Goal: Task Accomplishment & Management: Use online tool/utility

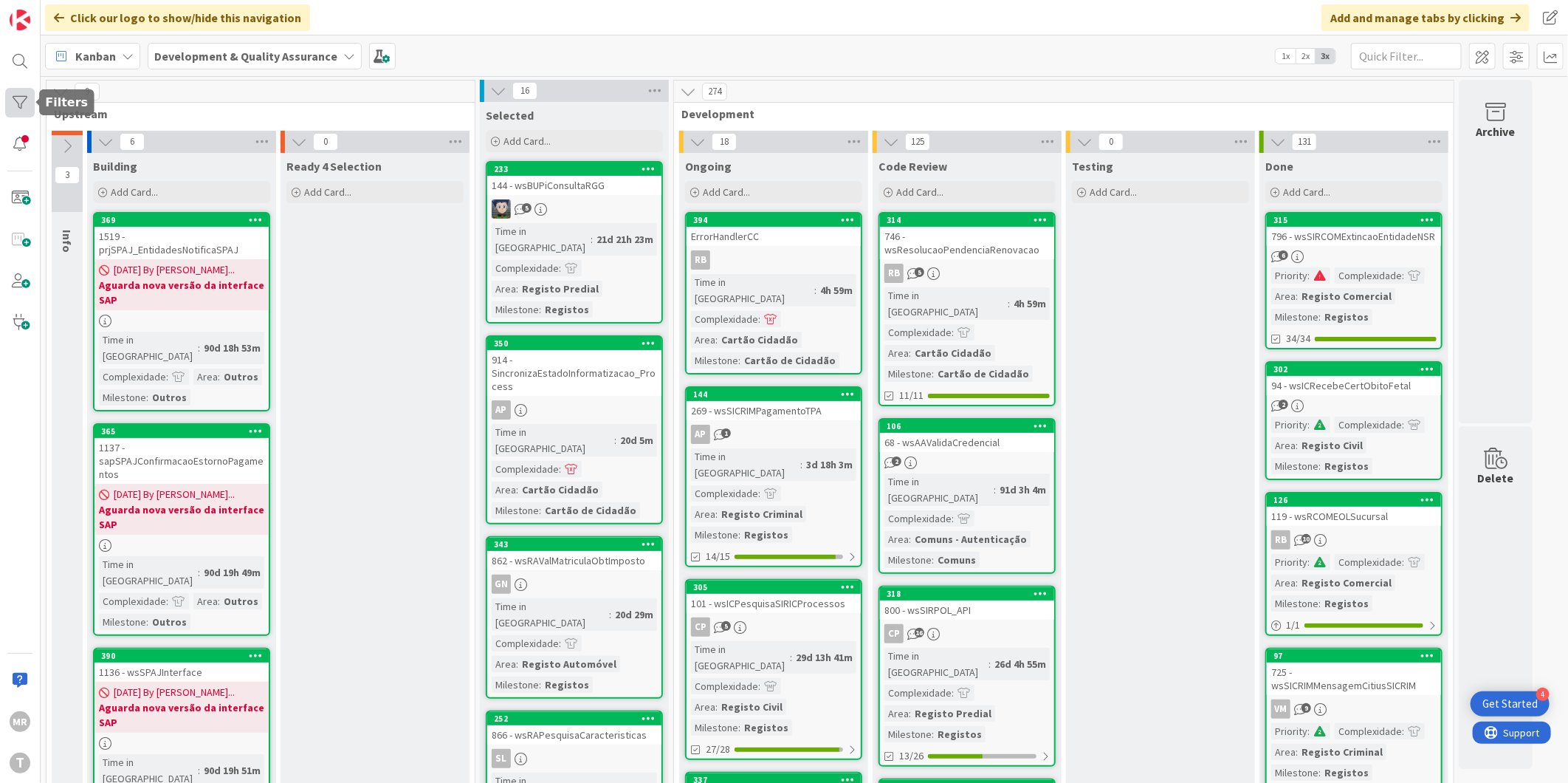
click at [18, 107] on div at bounding box center [20, 103] width 29 height 29
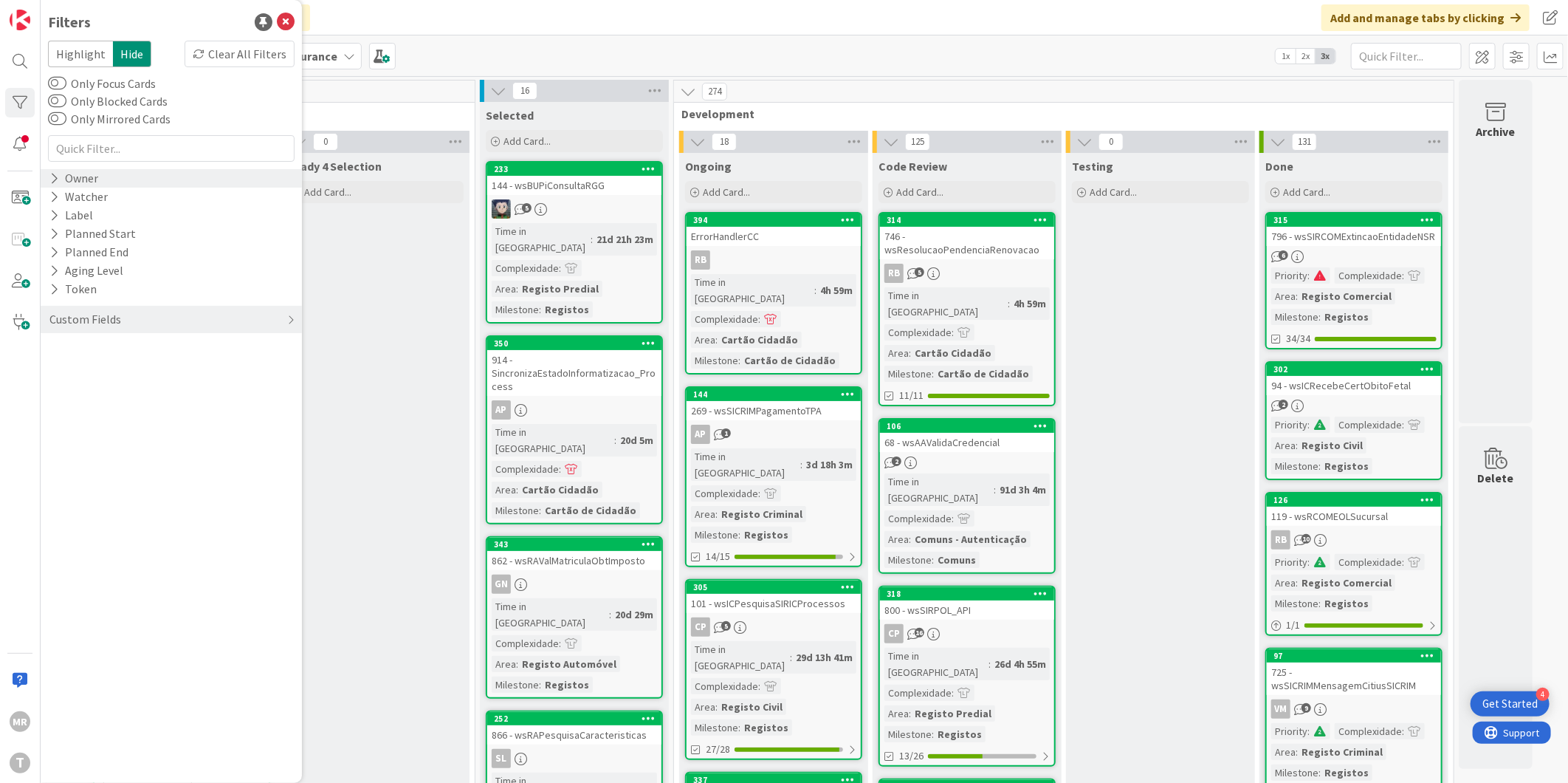
click at [96, 179] on div "Owner" at bounding box center [74, 178] width 51 height 19
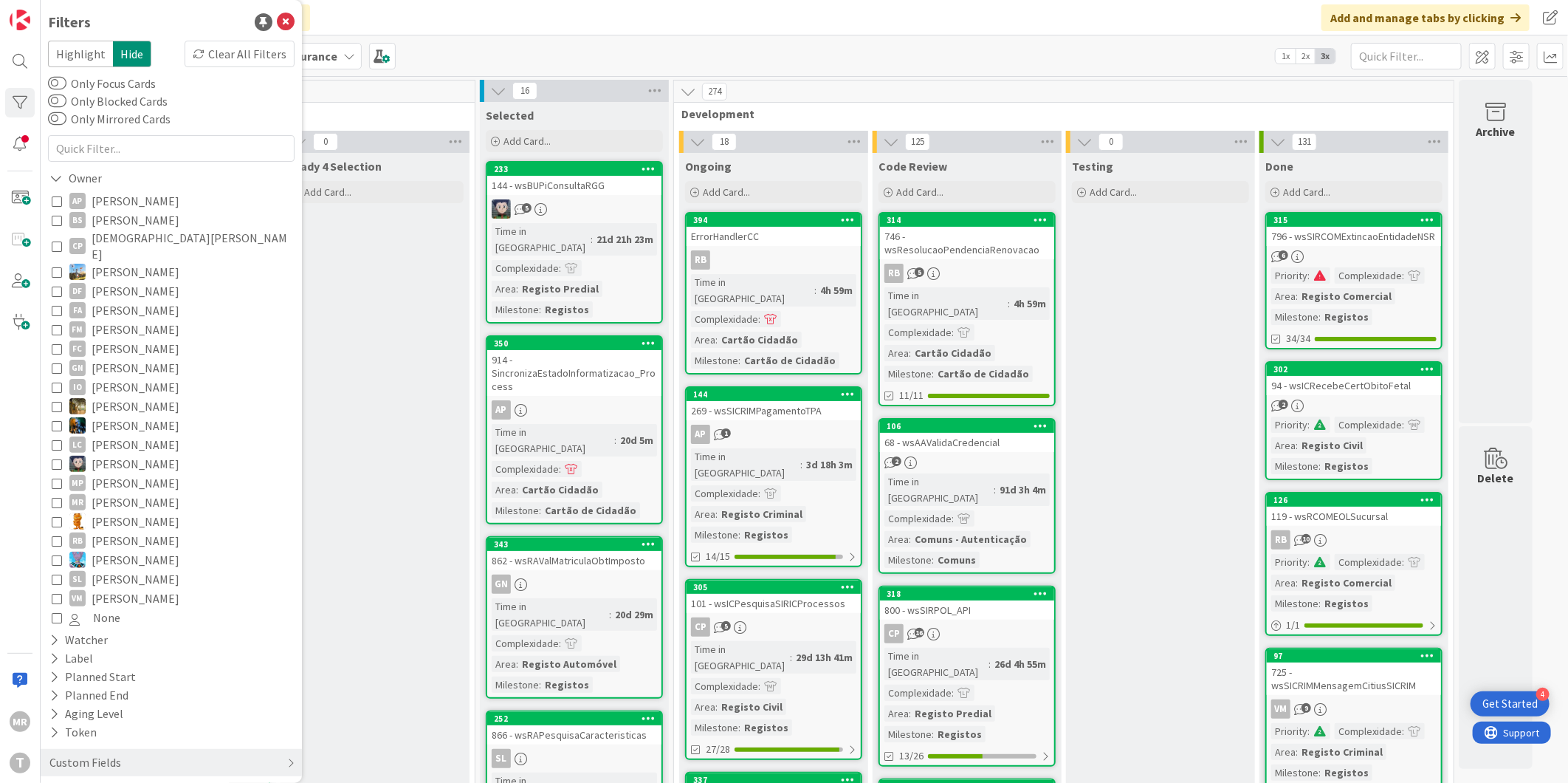
click at [122, 238] on span "[DEMOGRAPHIC_DATA][PERSON_NAME]" at bounding box center [191, 246] width 200 height 33
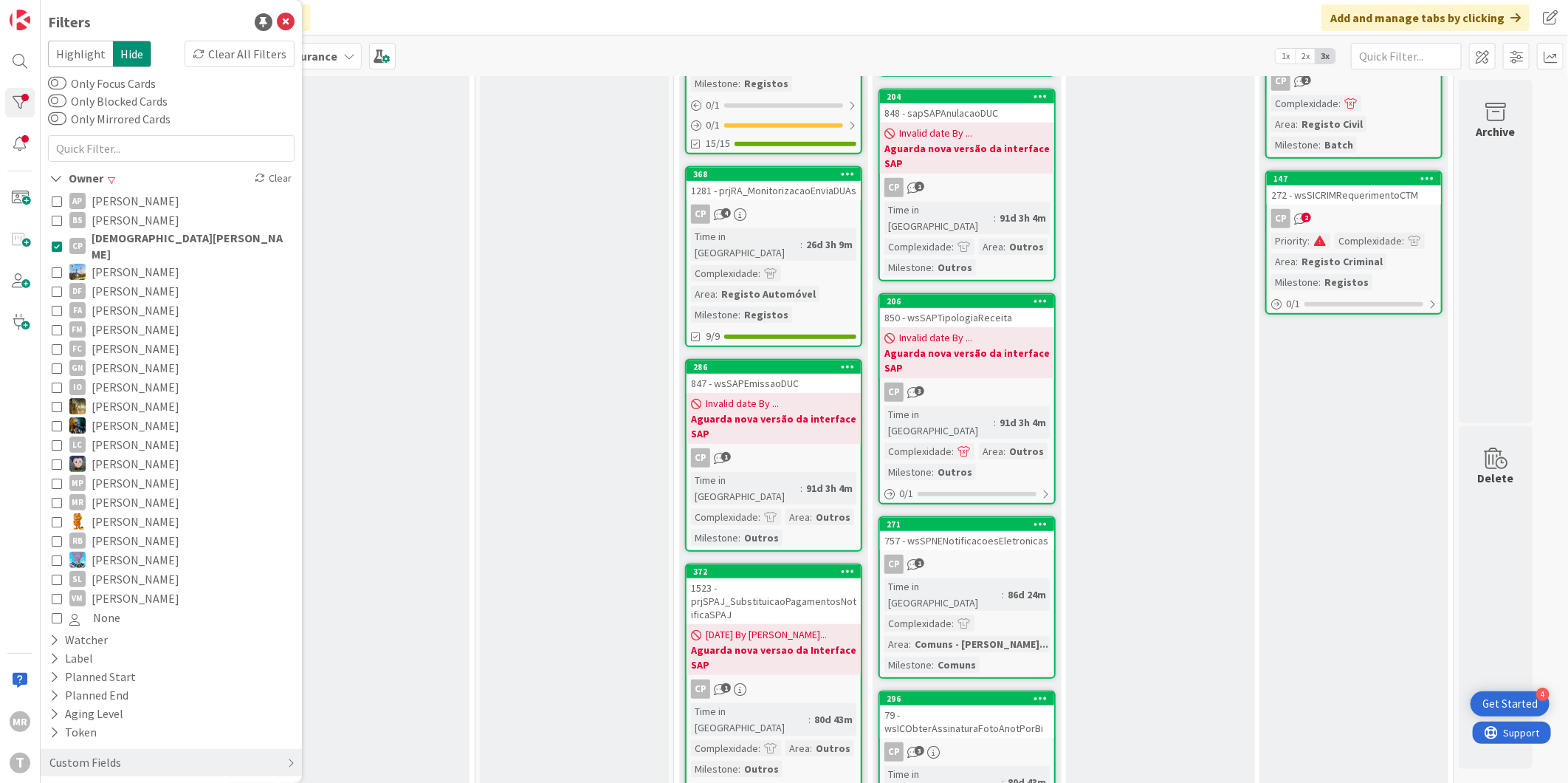
scroll to position [492, 0]
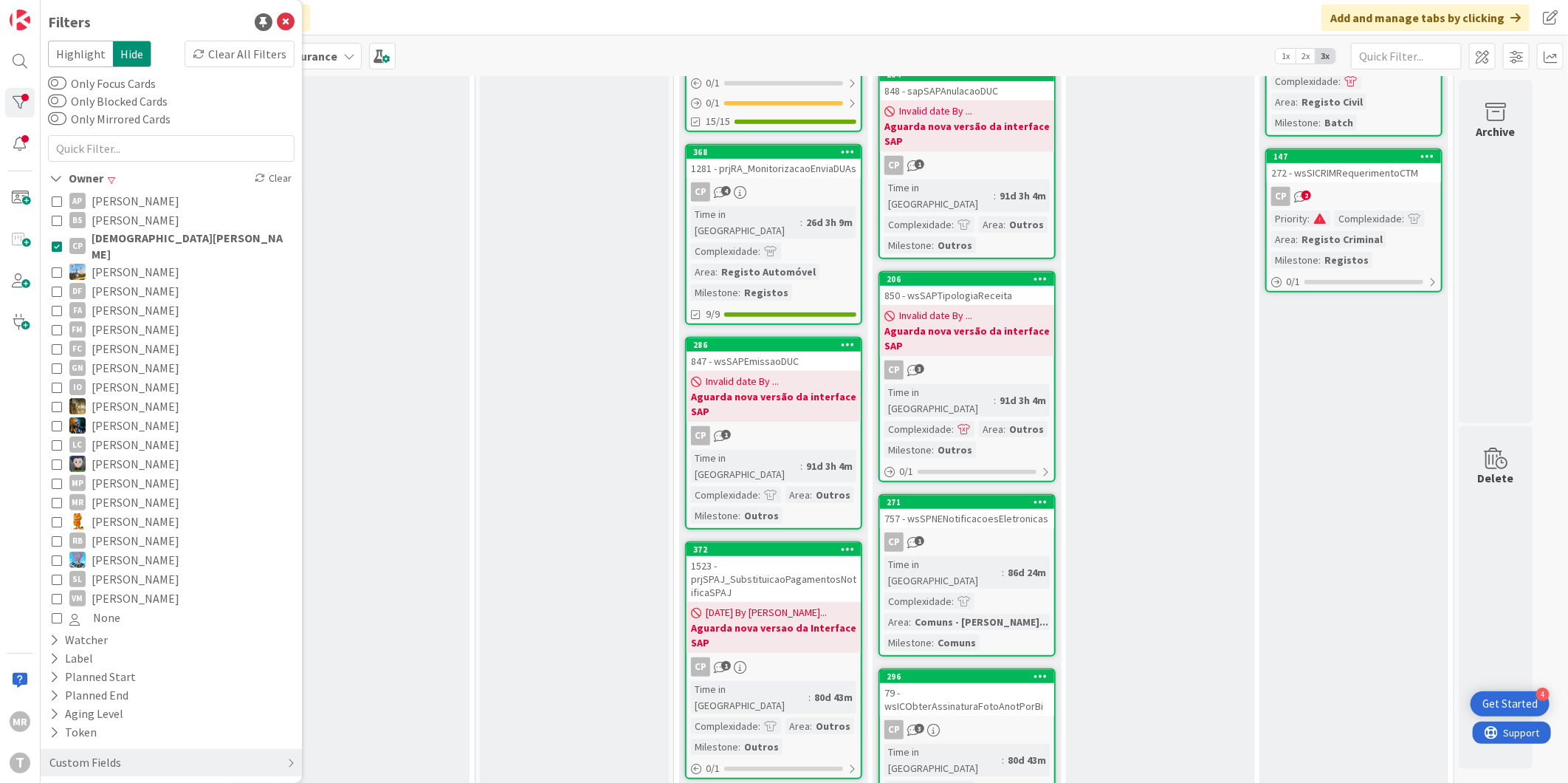
click at [139, 195] on span "[PERSON_NAME]" at bounding box center [135, 200] width 88 height 19
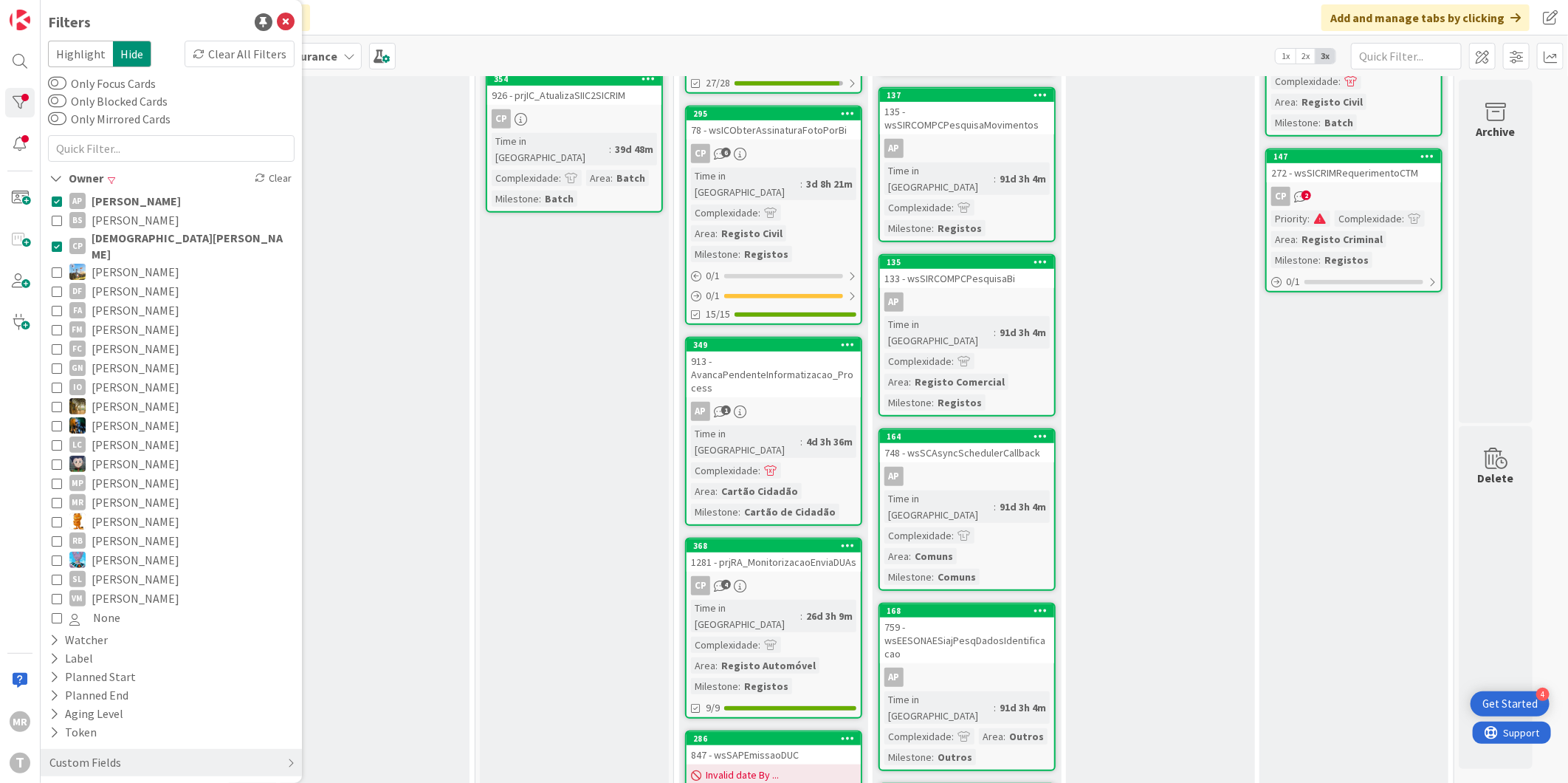
click at [137, 247] on span "[DEMOGRAPHIC_DATA][PERSON_NAME]" at bounding box center [191, 246] width 200 height 33
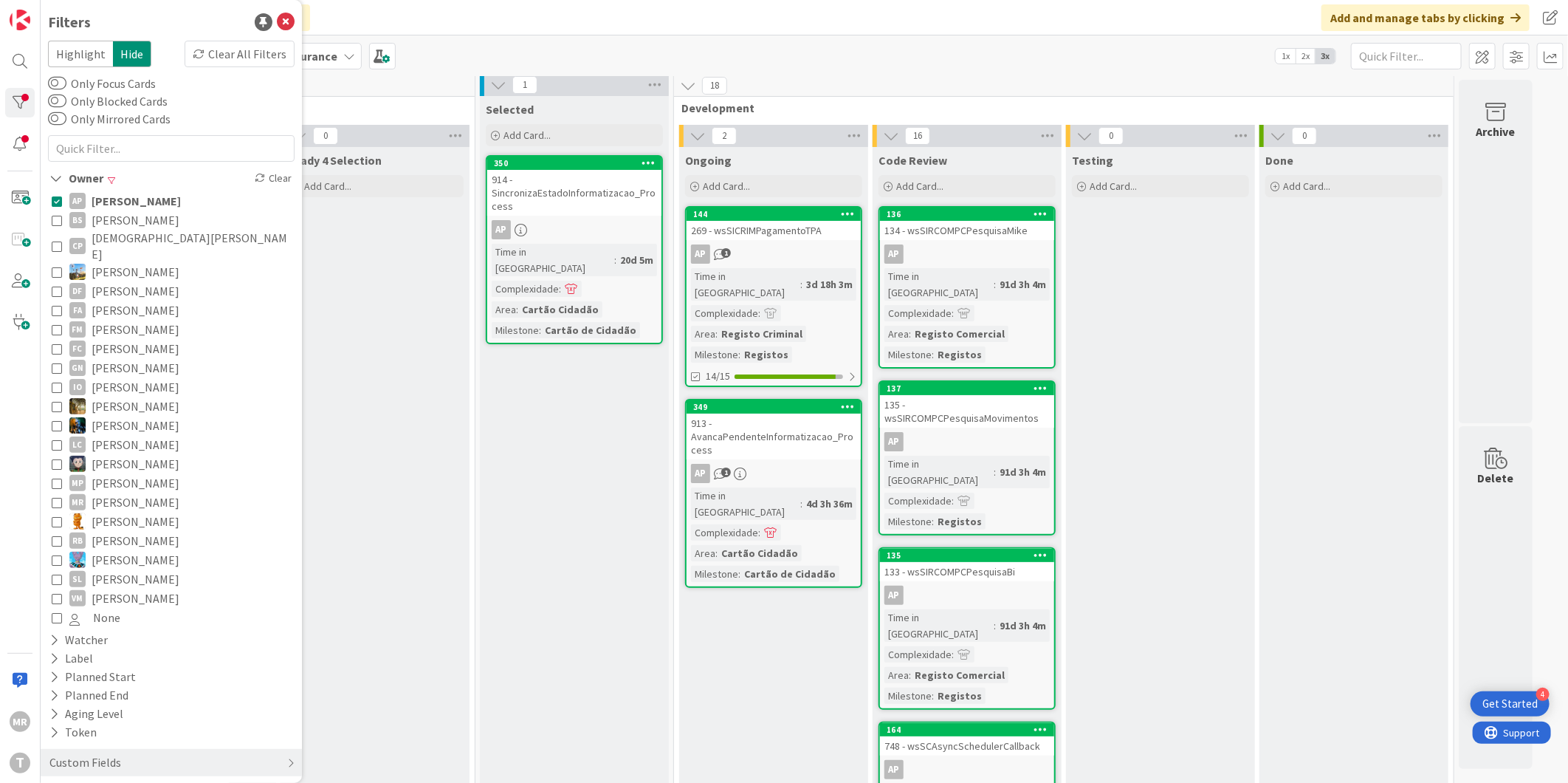
scroll to position [0, 0]
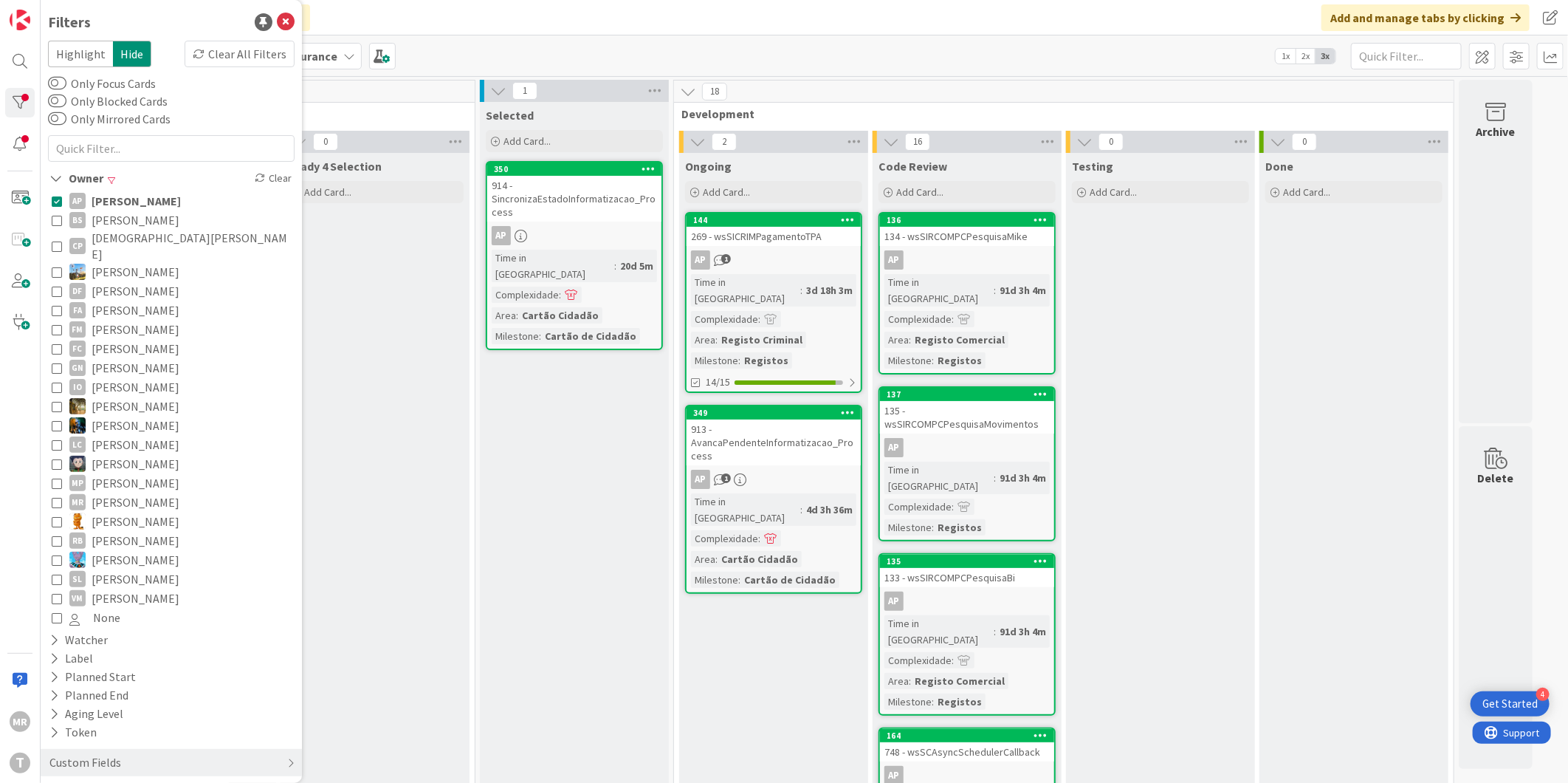
click at [134, 358] on span "[PERSON_NAME]" at bounding box center [135, 368] width 88 height 19
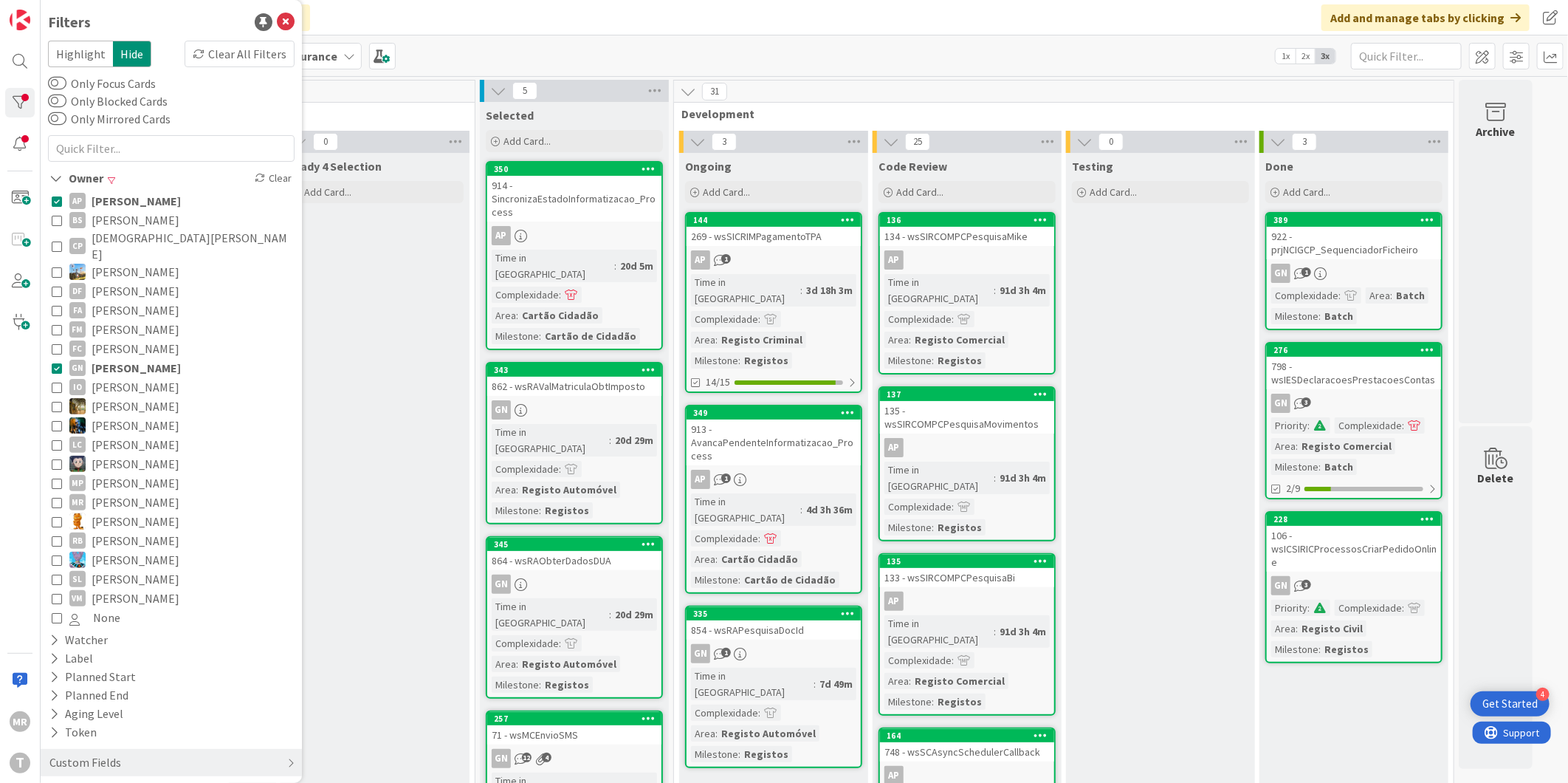
click at [128, 200] on span "[PERSON_NAME]" at bounding box center [136, 200] width 89 height 19
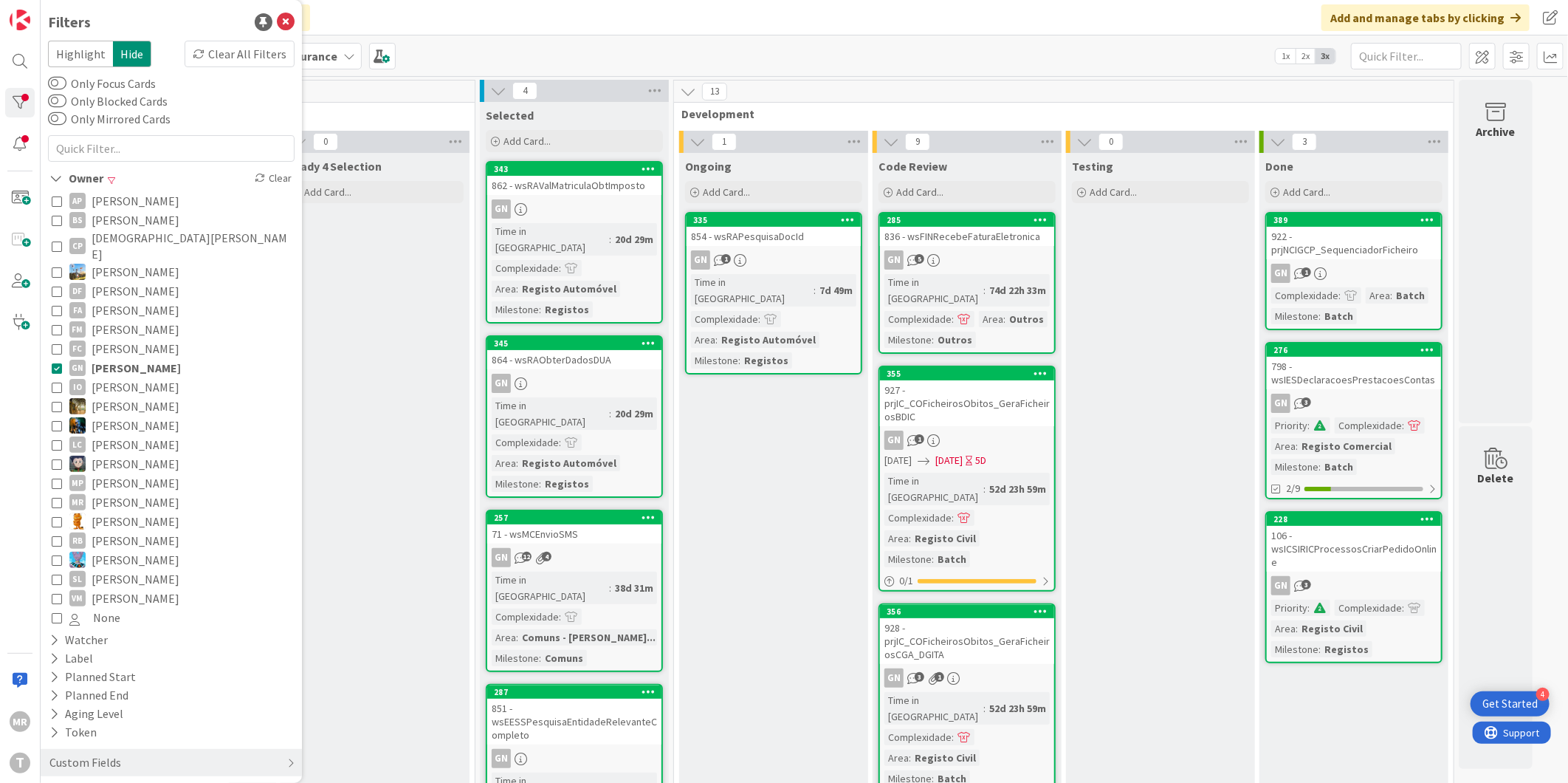
click at [146, 397] on span "[PERSON_NAME]" at bounding box center [135, 406] width 88 height 19
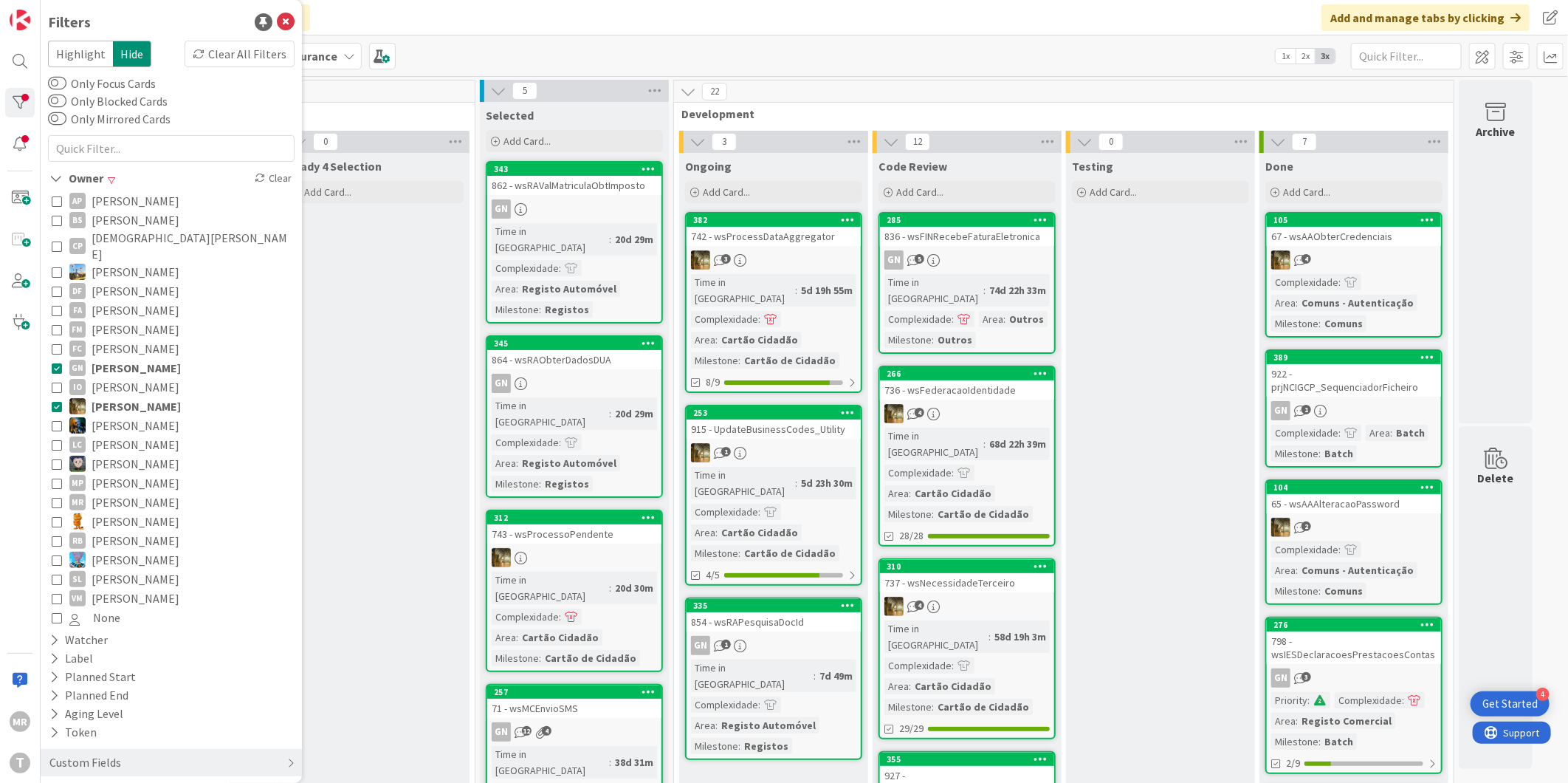
click at [151, 358] on span "[PERSON_NAME]" at bounding box center [136, 368] width 89 height 19
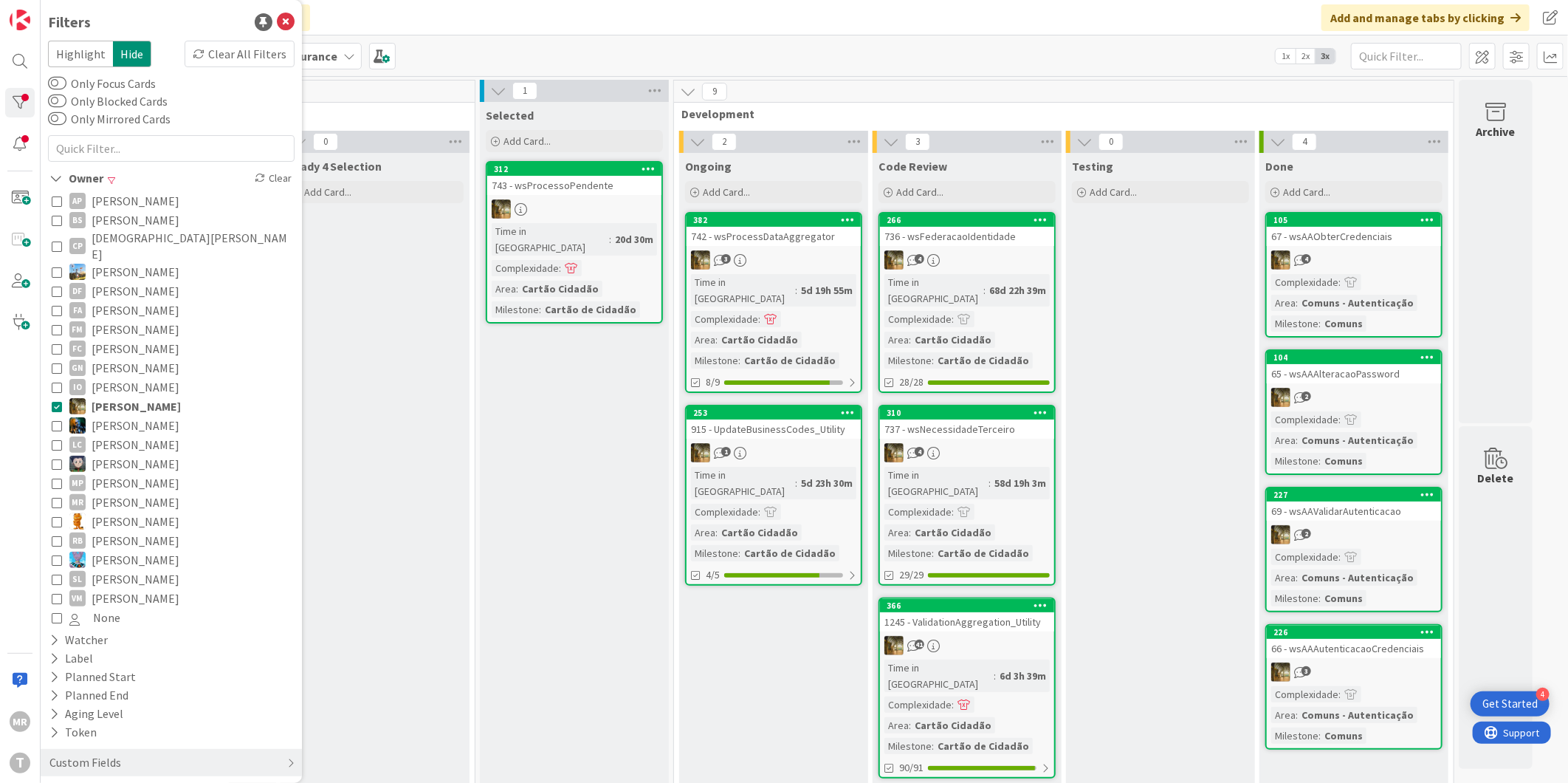
click at [146, 454] on span "[PERSON_NAME]" at bounding box center [135, 463] width 88 height 19
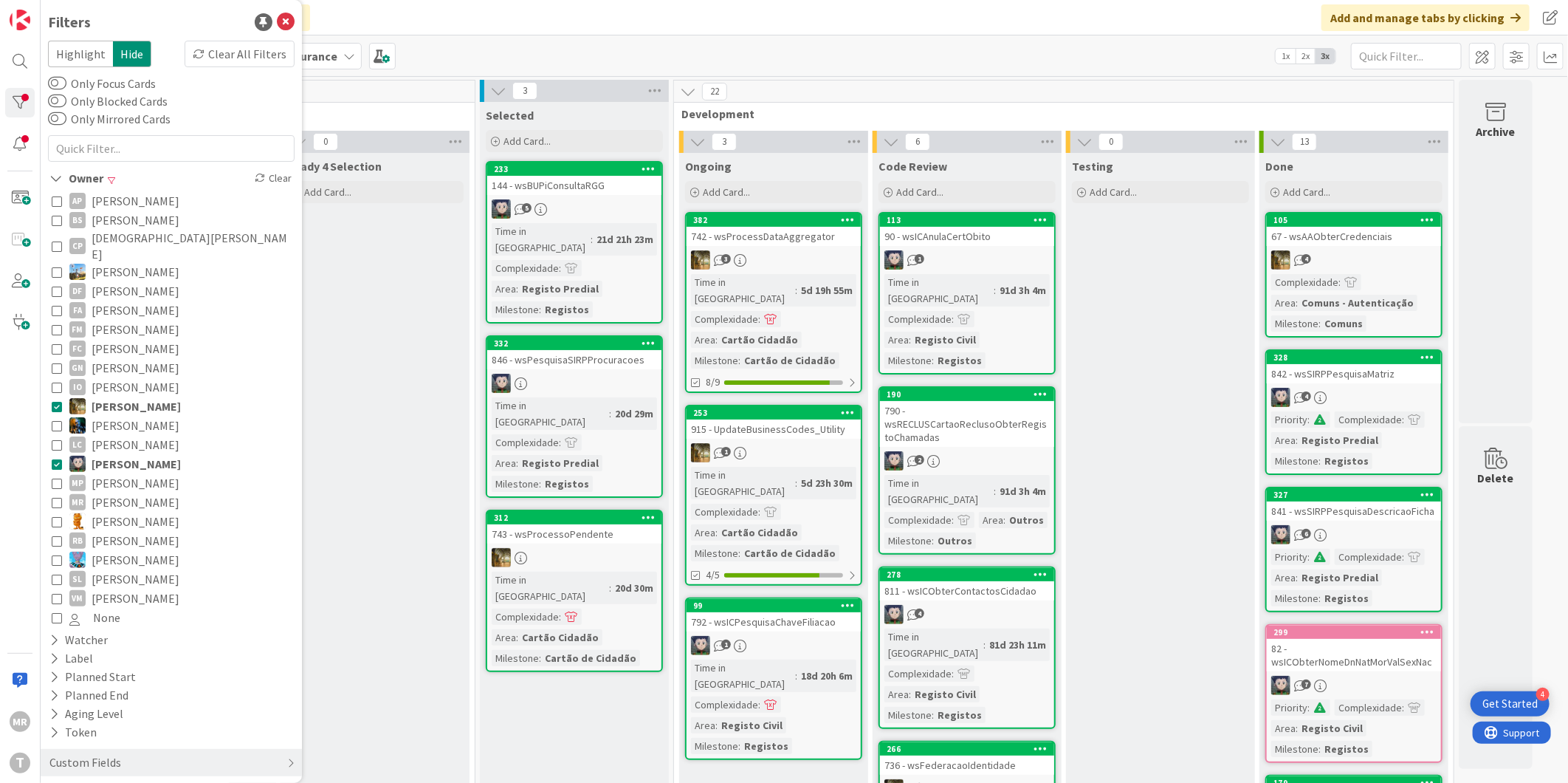
click at [146, 397] on span "[PERSON_NAME]" at bounding box center [136, 406] width 89 height 19
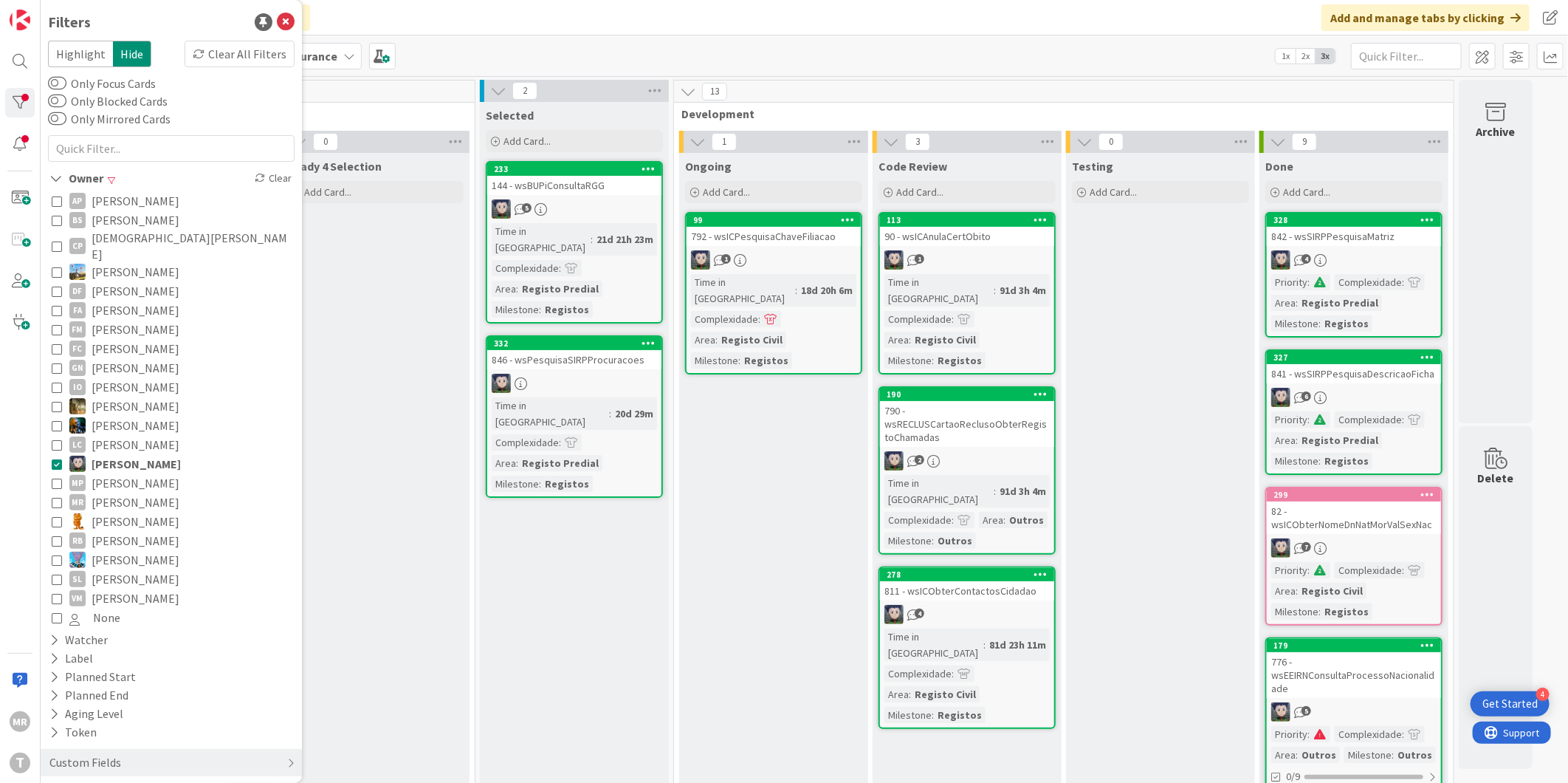
click at [146, 415] on span "[PERSON_NAME]" at bounding box center [135, 425] width 88 height 19
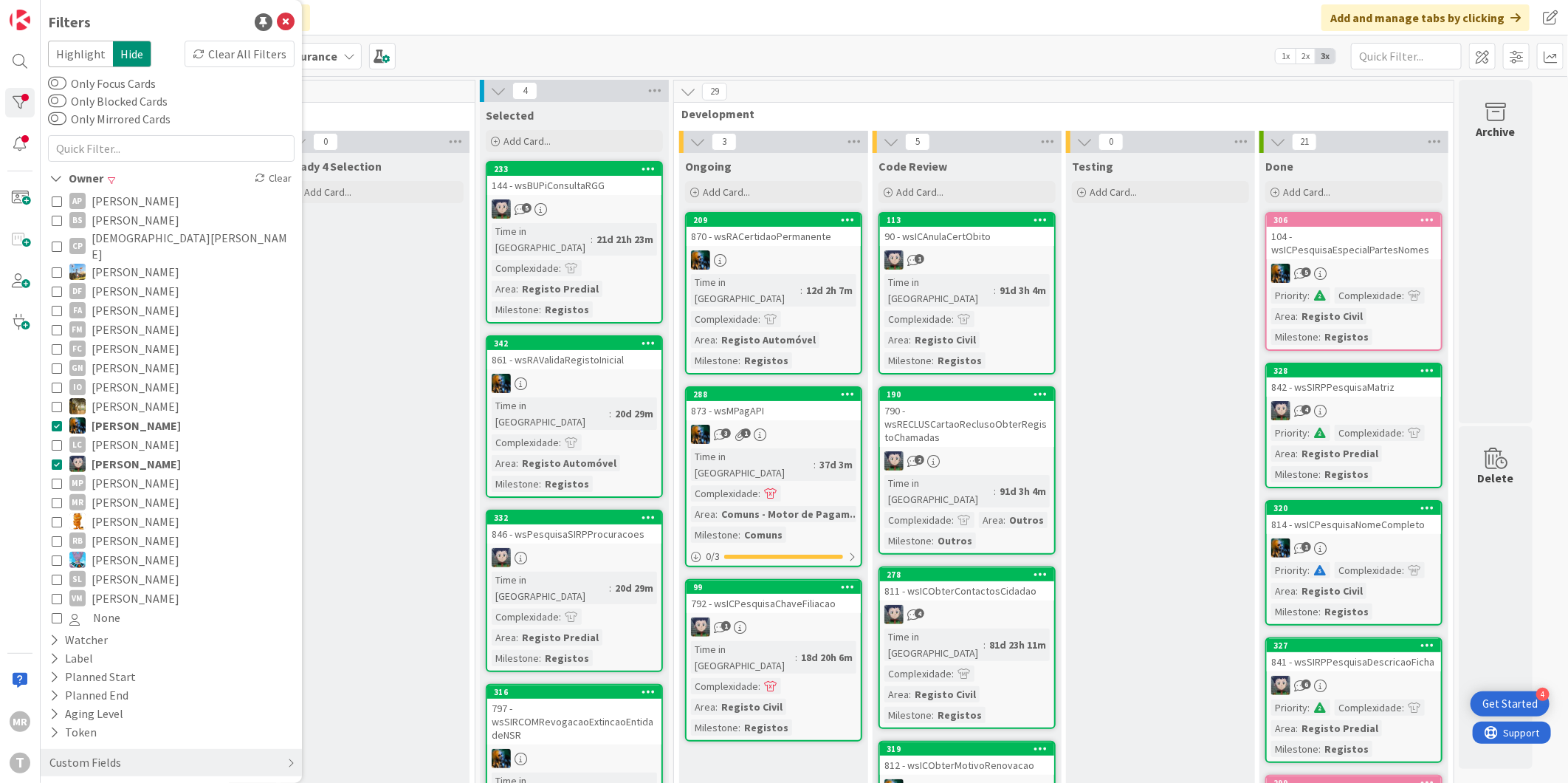
click at [153, 454] on span "[PERSON_NAME]" at bounding box center [136, 463] width 89 height 19
